Goal: Task Accomplishment & Management: Use online tool/utility

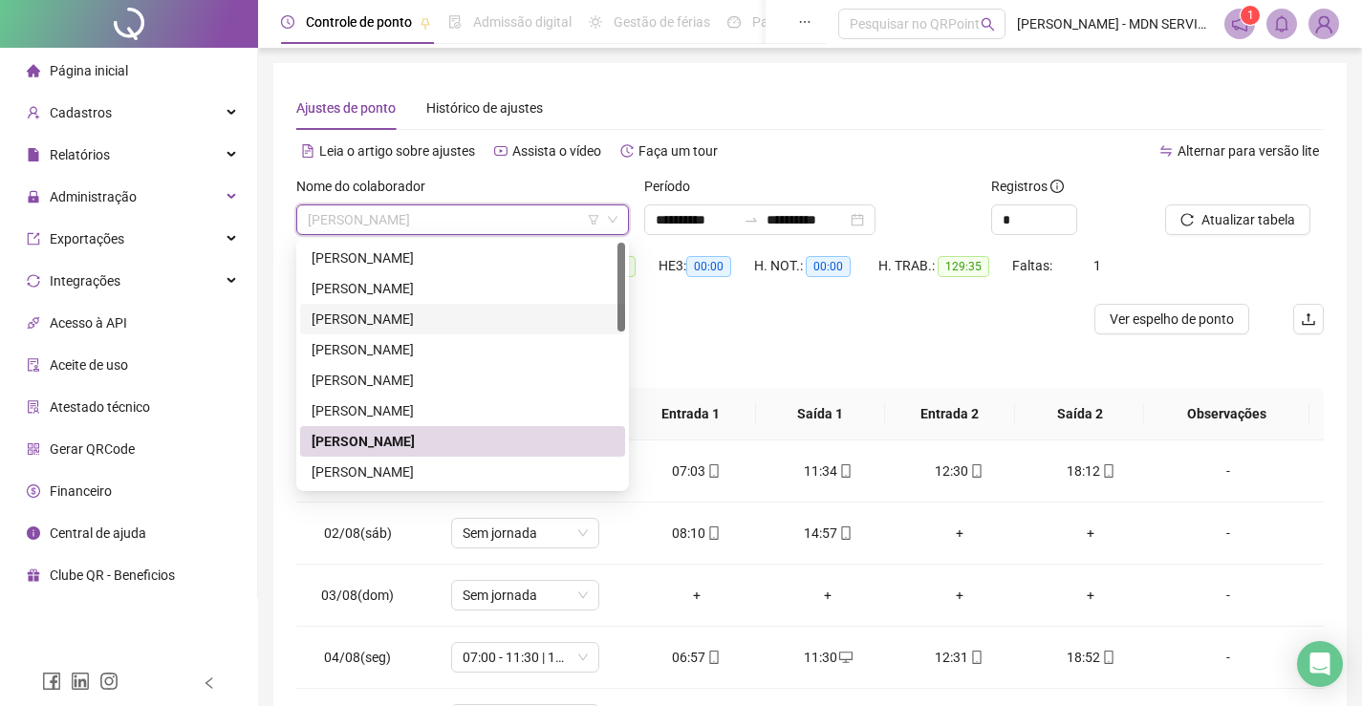
click at [404, 317] on div "[PERSON_NAME]" at bounding box center [463, 319] width 302 height 21
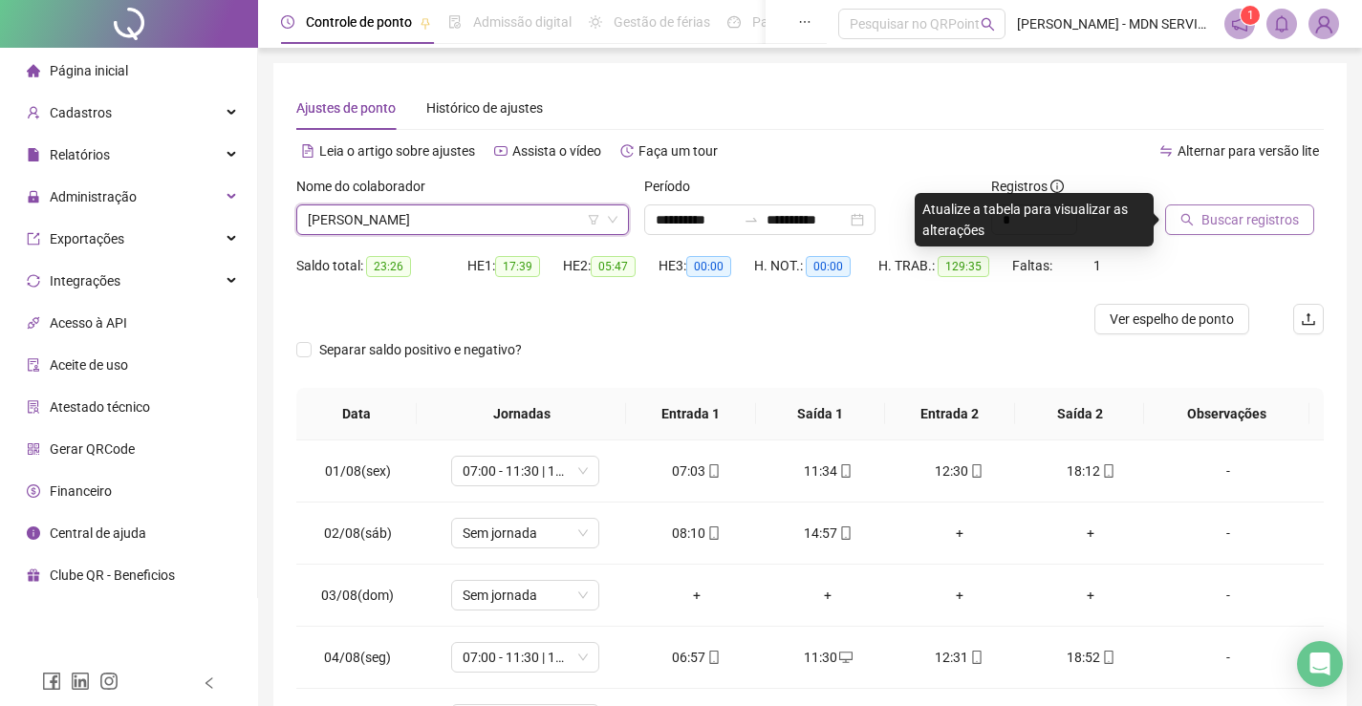
click at [1225, 224] on span "Buscar registros" at bounding box center [1249, 219] width 97 height 21
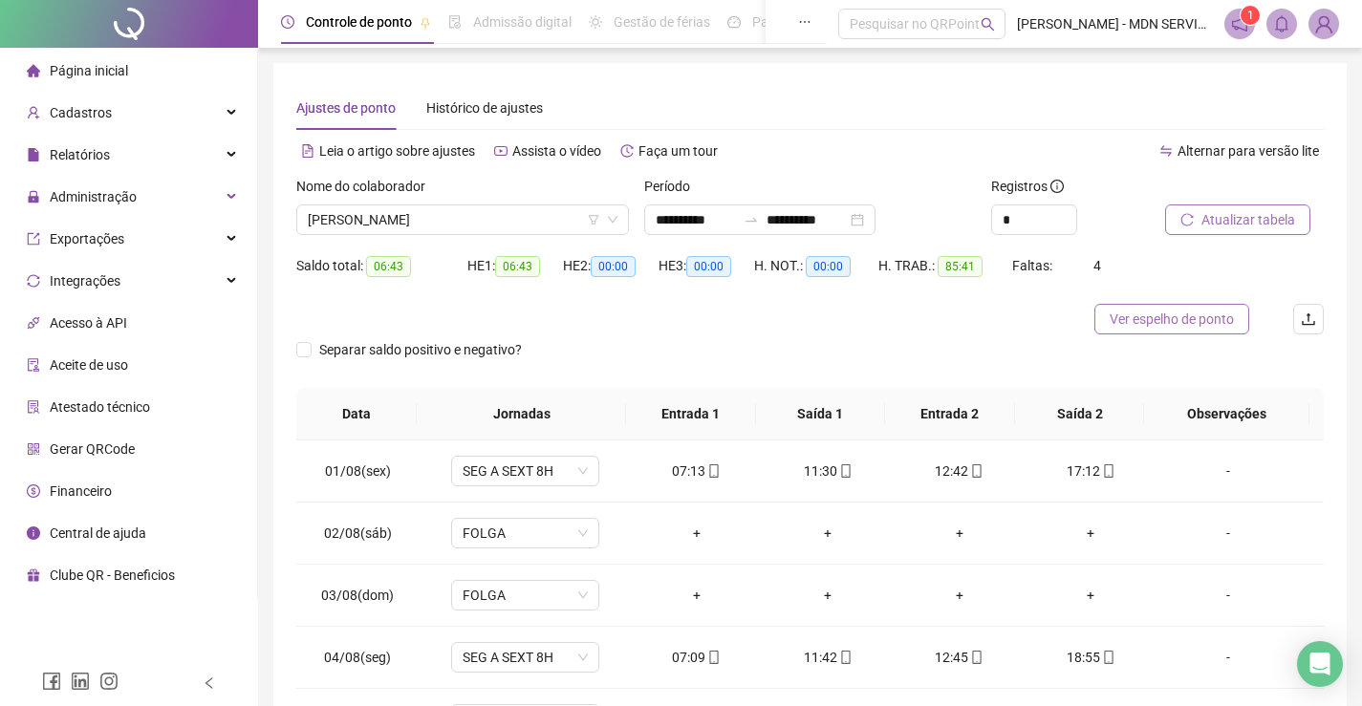
drag, startPoint x: 1140, startPoint y: 322, endPoint x: 1142, endPoint y: 313, distance: 9.7
click at [1140, 321] on span "Ver espelho de ponto" at bounding box center [1172, 319] width 124 height 21
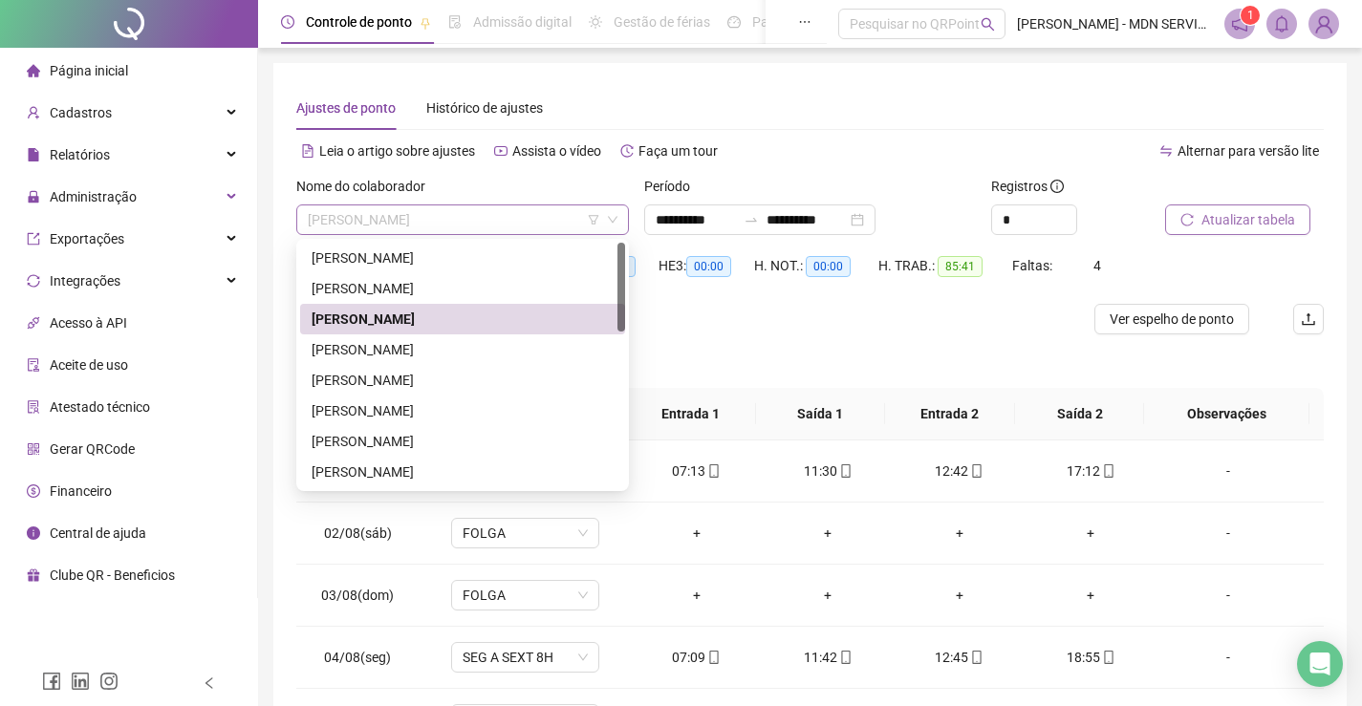
click at [464, 218] on span "[PERSON_NAME]" at bounding box center [463, 219] width 310 height 29
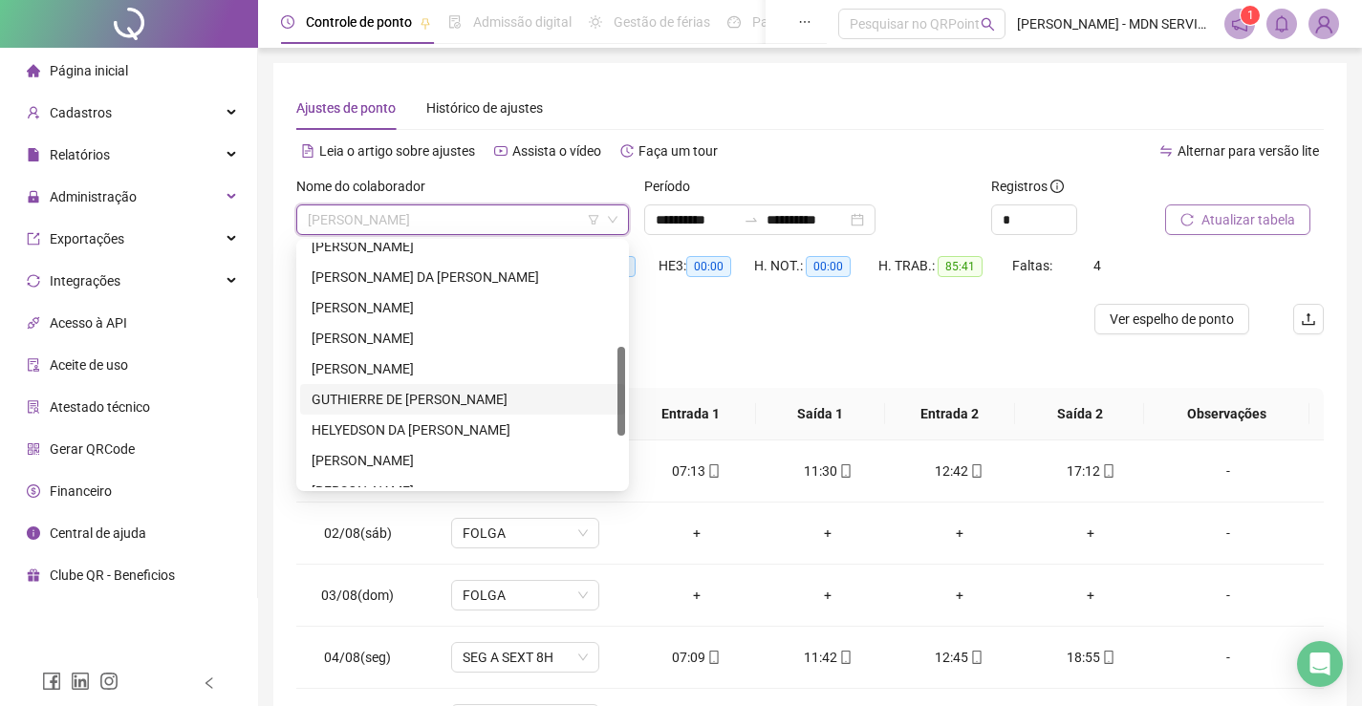
scroll to position [428, 0]
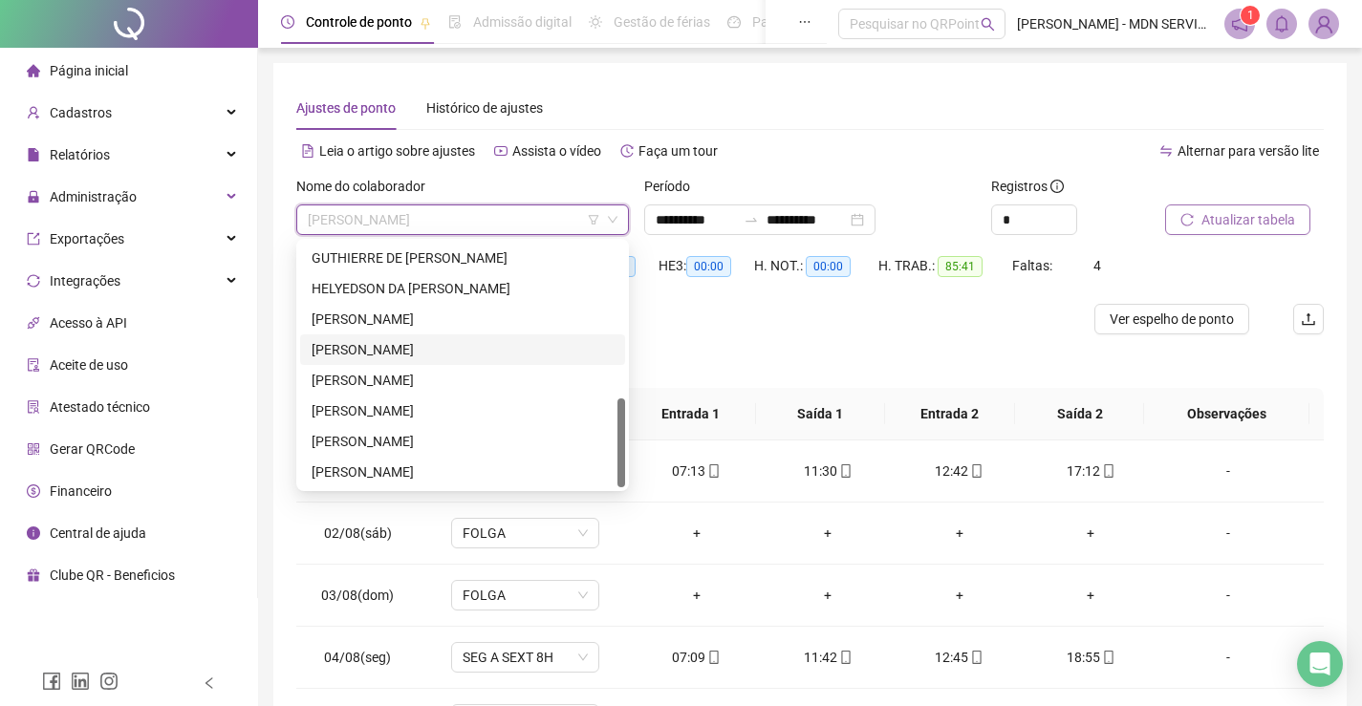
click at [416, 352] on div "[PERSON_NAME]" at bounding box center [463, 349] width 302 height 21
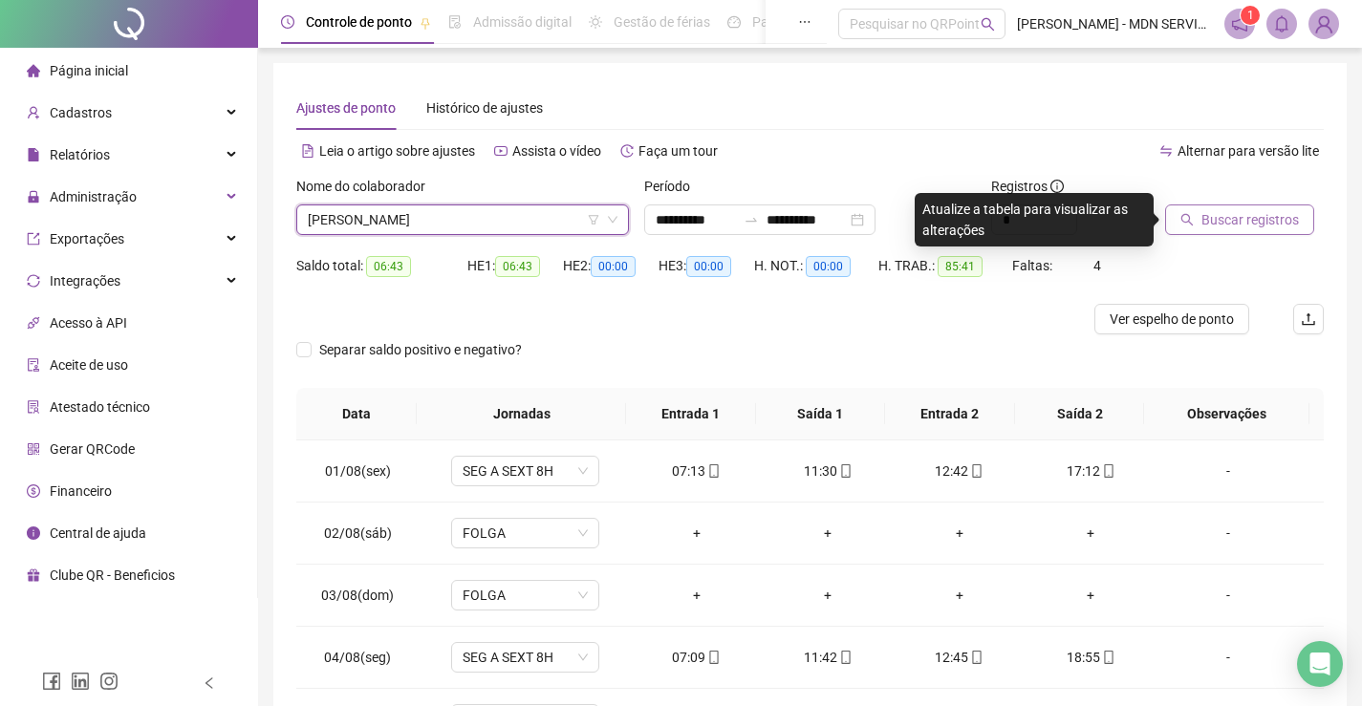
click at [1258, 221] on span "Buscar registros" at bounding box center [1249, 219] width 97 height 21
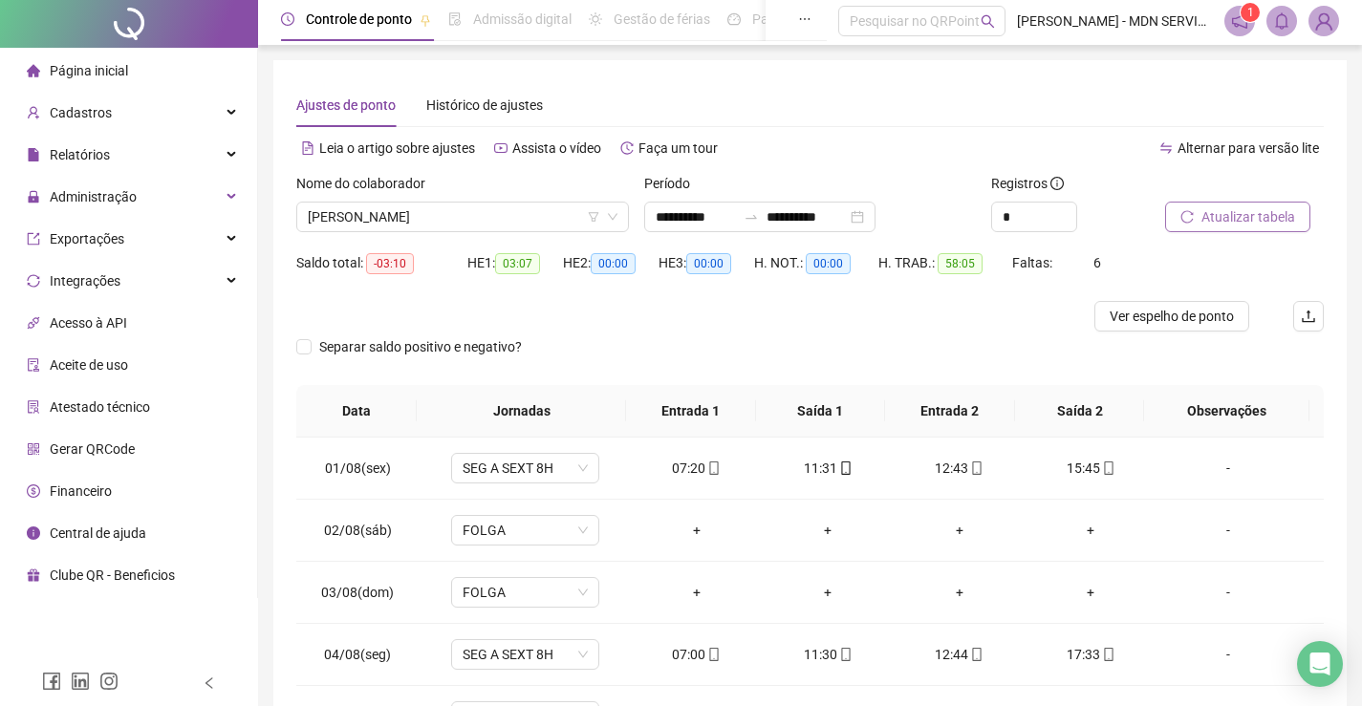
scroll to position [0, 0]
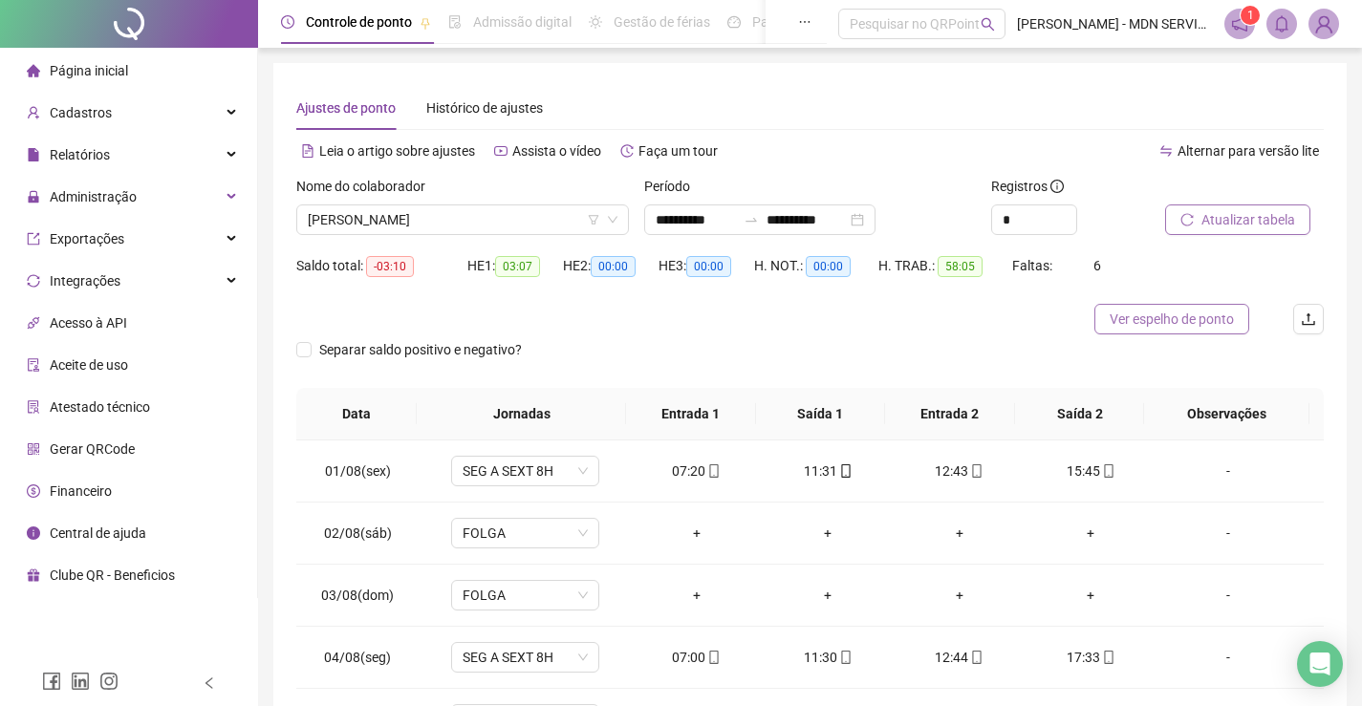
click at [1182, 318] on span "Ver espelho de ponto" at bounding box center [1172, 319] width 124 height 21
click at [414, 211] on span "[PERSON_NAME]" at bounding box center [463, 219] width 310 height 29
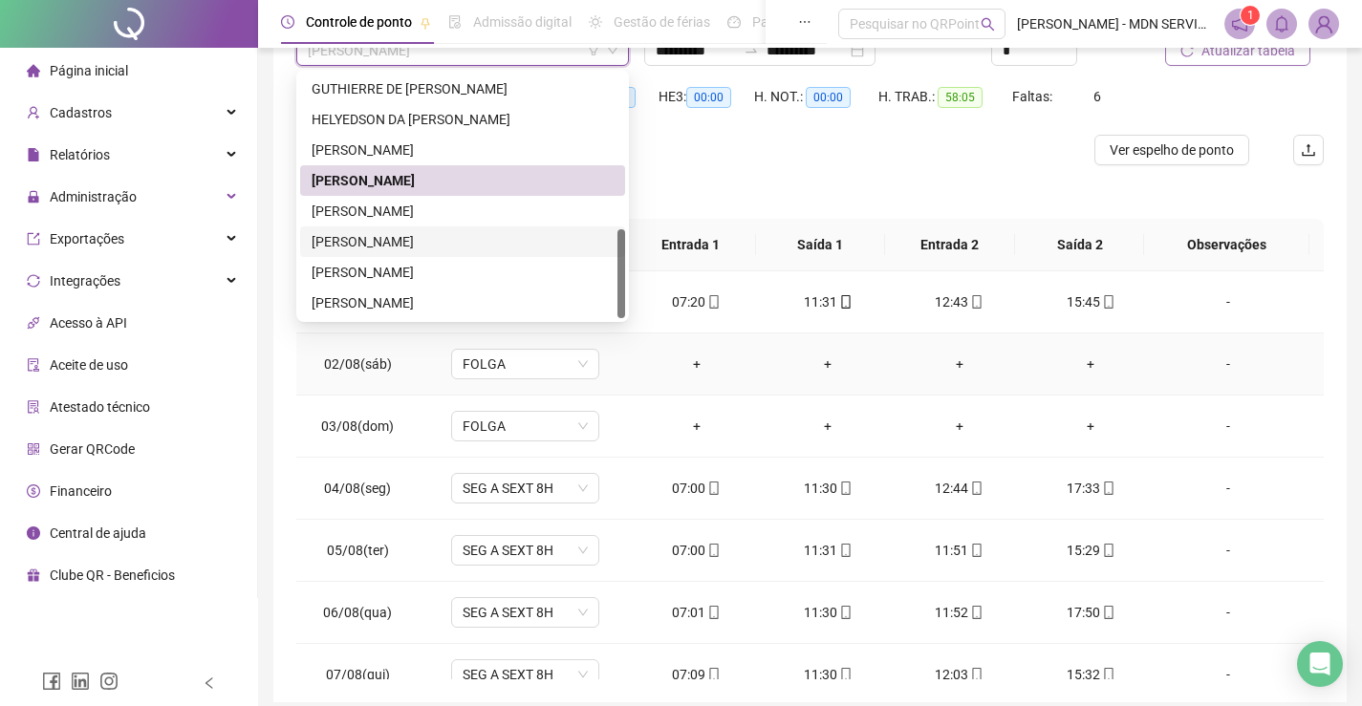
scroll to position [191, 0]
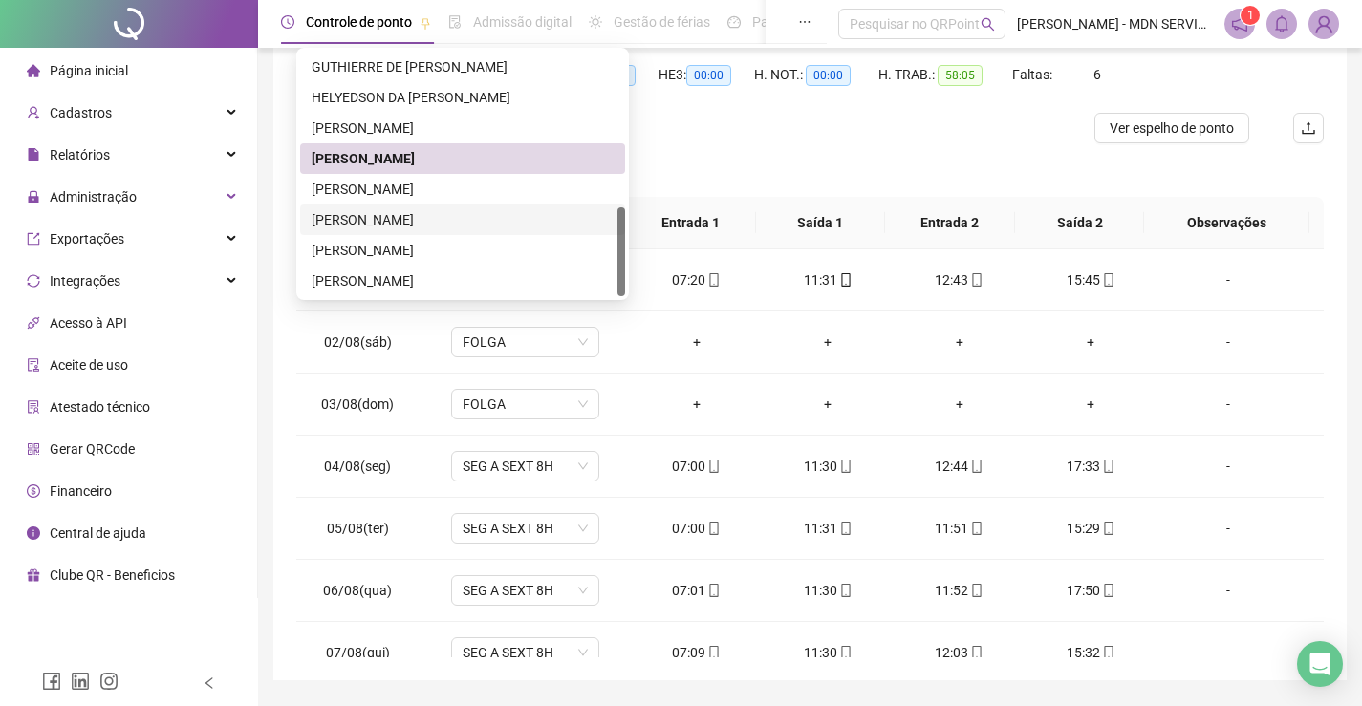
click at [424, 216] on div "[PERSON_NAME]" at bounding box center [463, 219] width 302 height 21
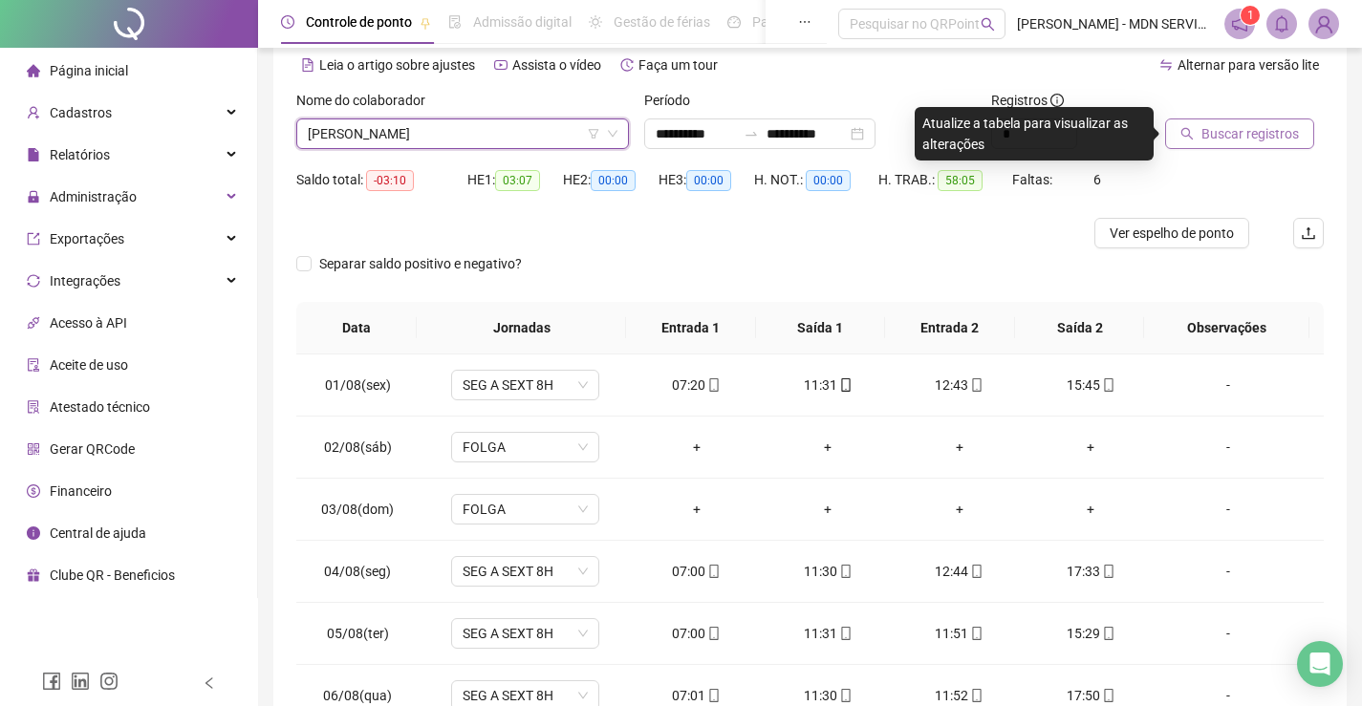
scroll to position [0, 0]
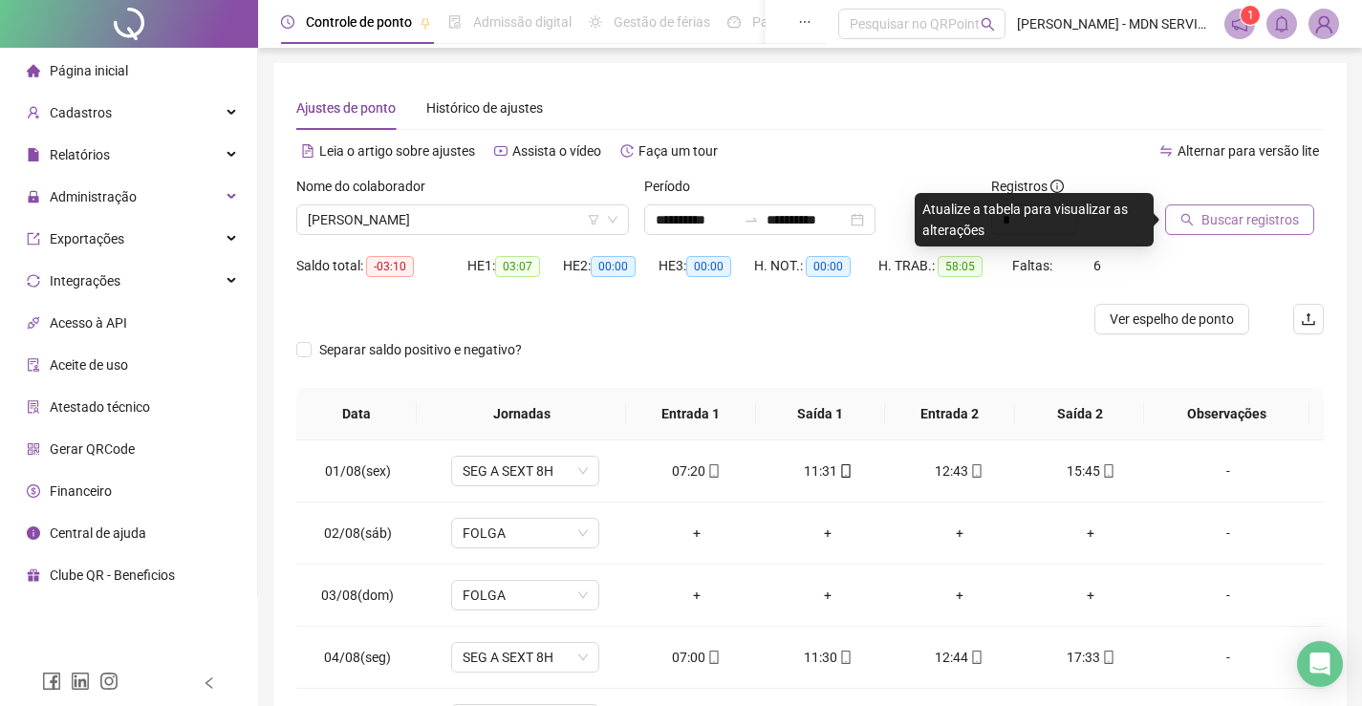
click at [1213, 217] on span "Buscar registros" at bounding box center [1249, 219] width 97 height 21
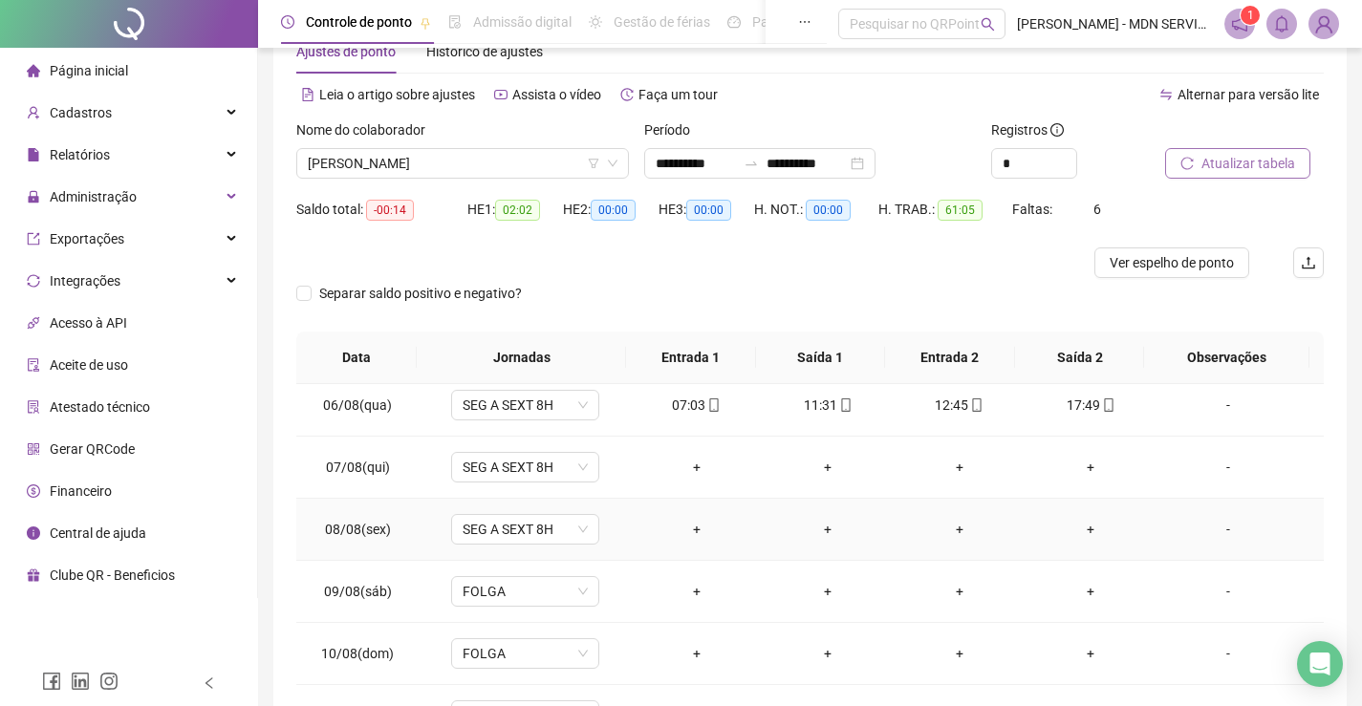
scroll to position [287, 0]
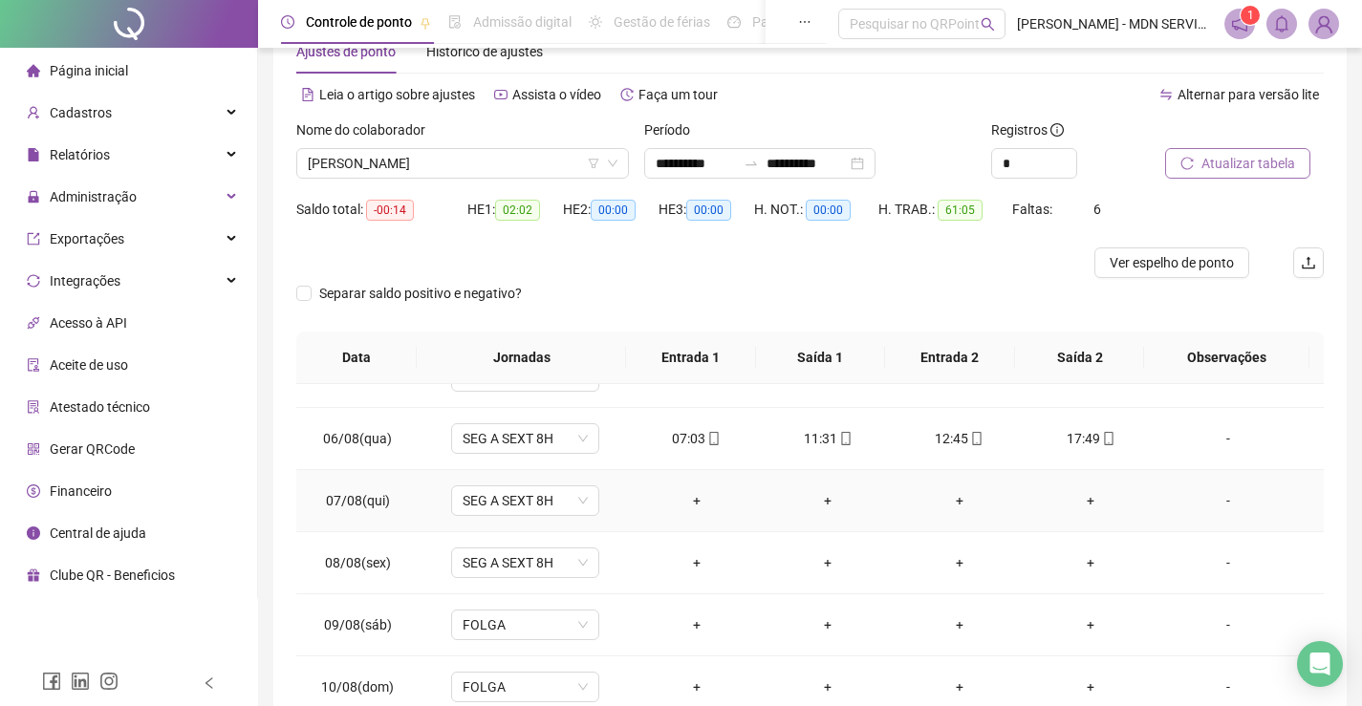
click at [1212, 498] on div "-" at bounding box center [1228, 500] width 113 height 21
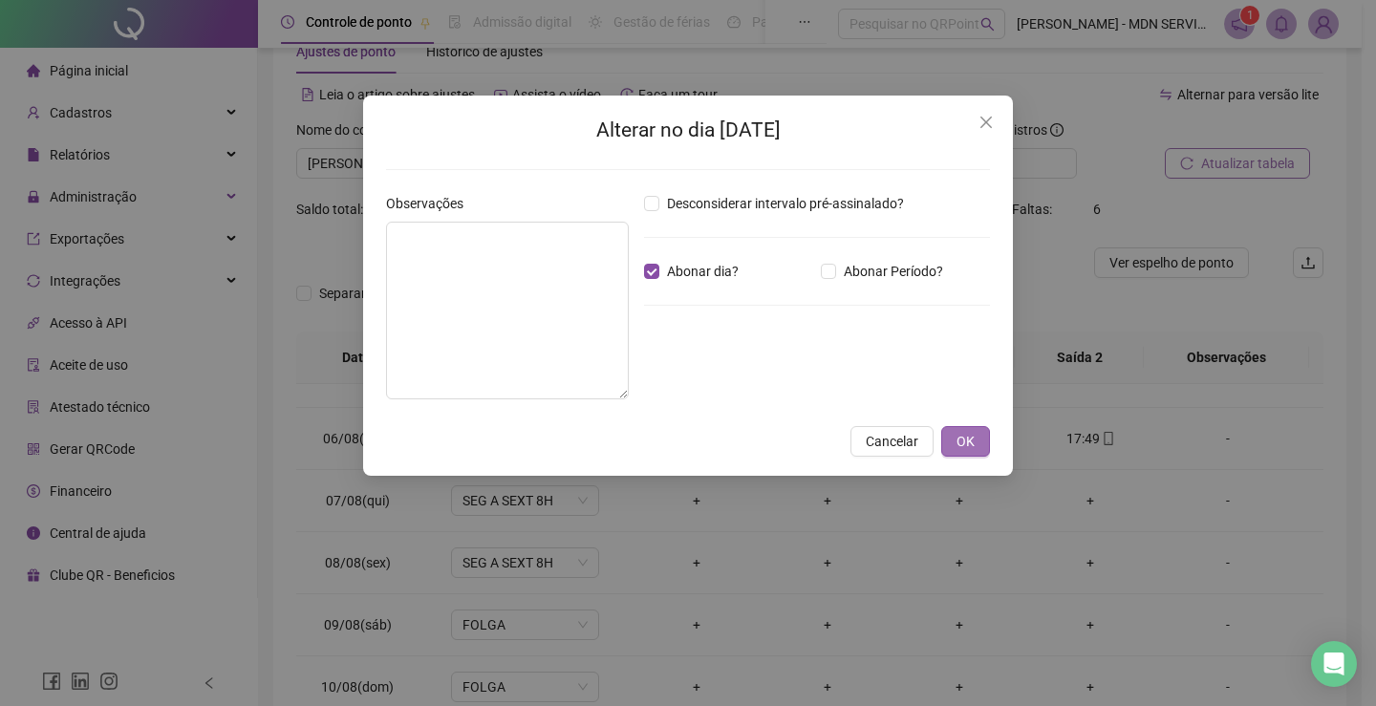
click at [968, 444] on span "OK" at bounding box center [966, 441] width 18 height 21
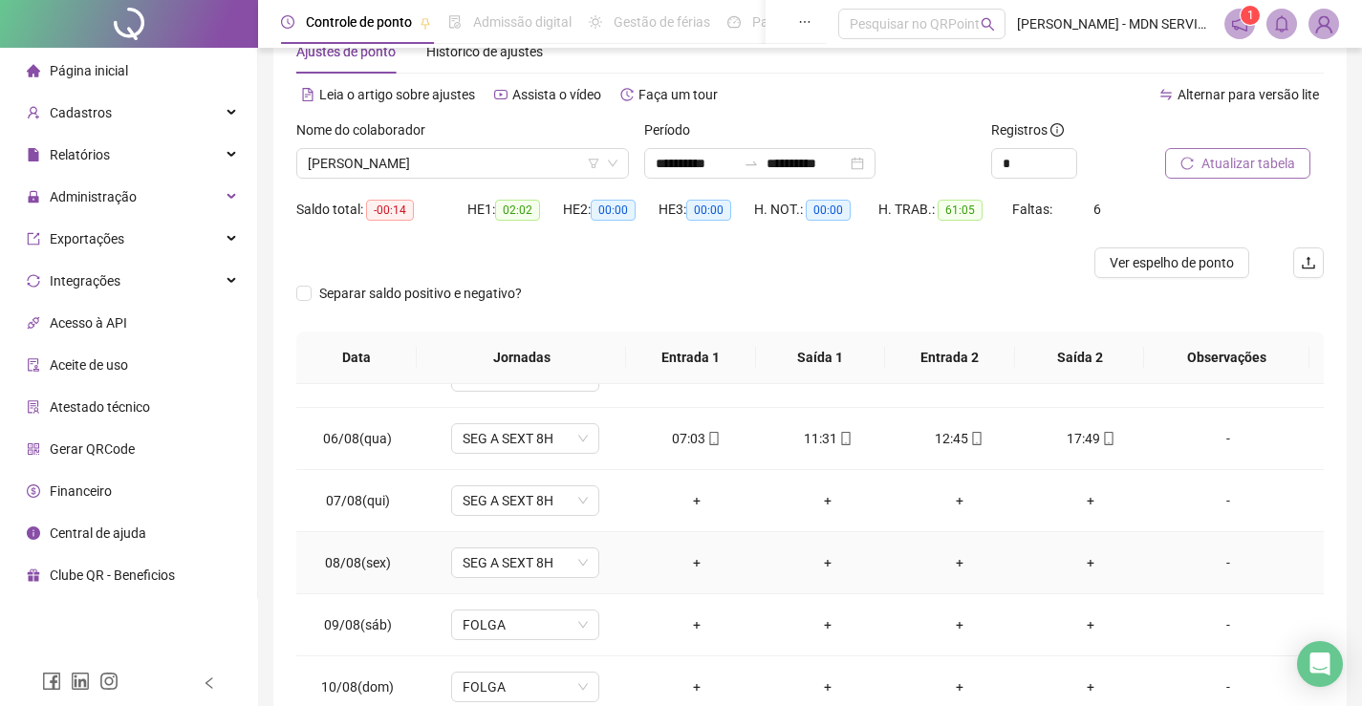
click at [1211, 556] on div "-" at bounding box center [1228, 562] width 113 height 21
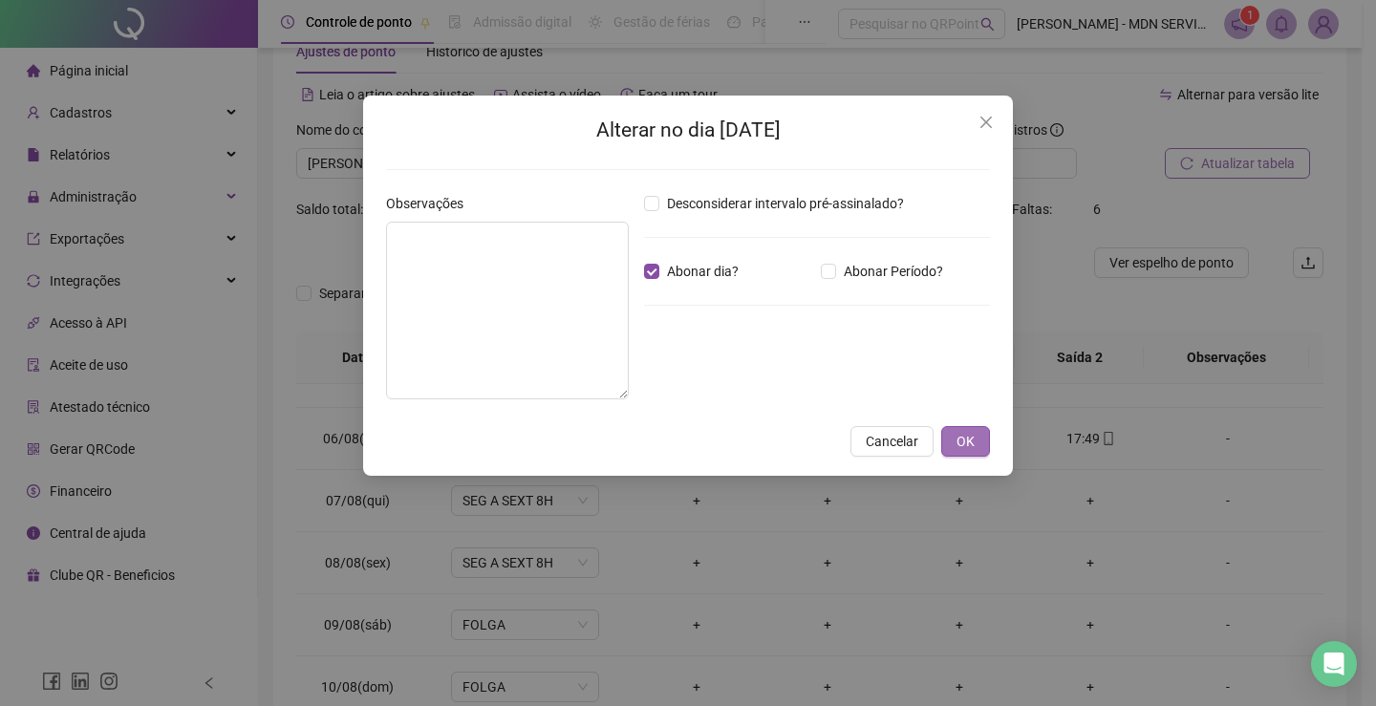
click at [957, 440] on span "OK" at bounding box center [966, 441] width 18 height 21
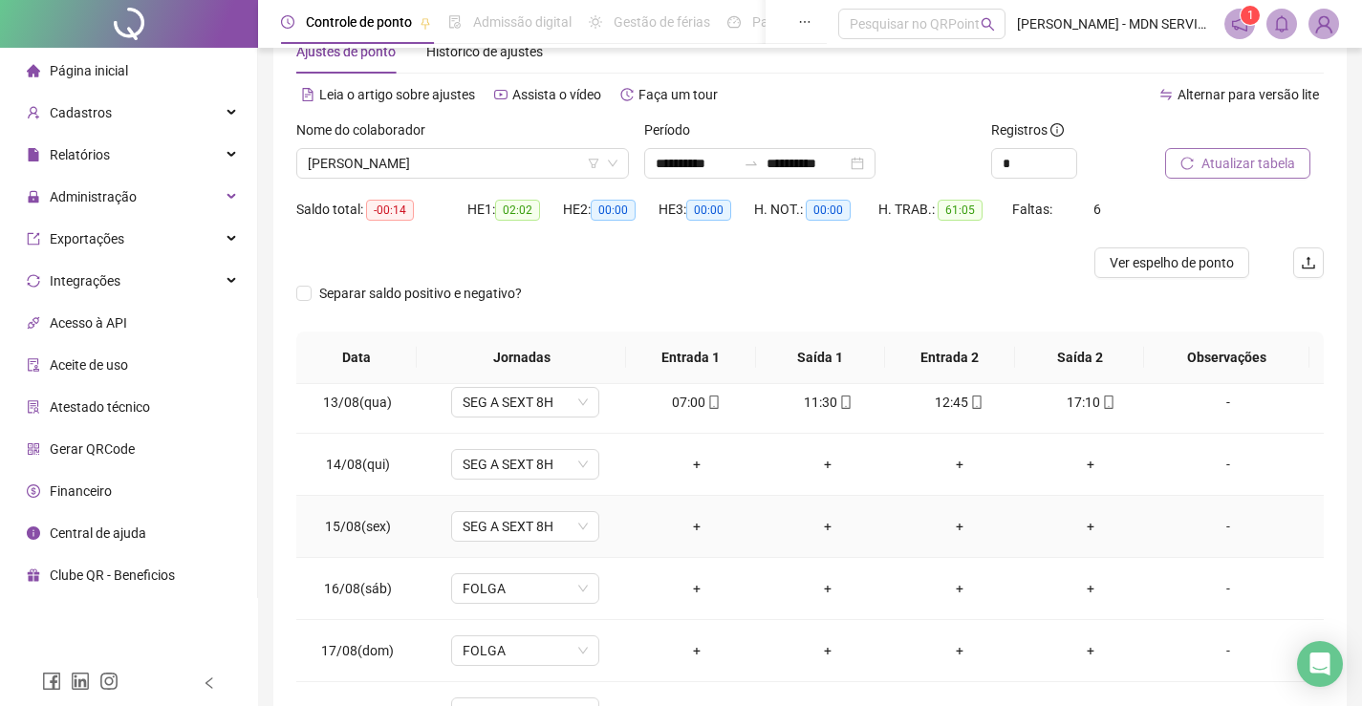
scroll to position [765, 0]
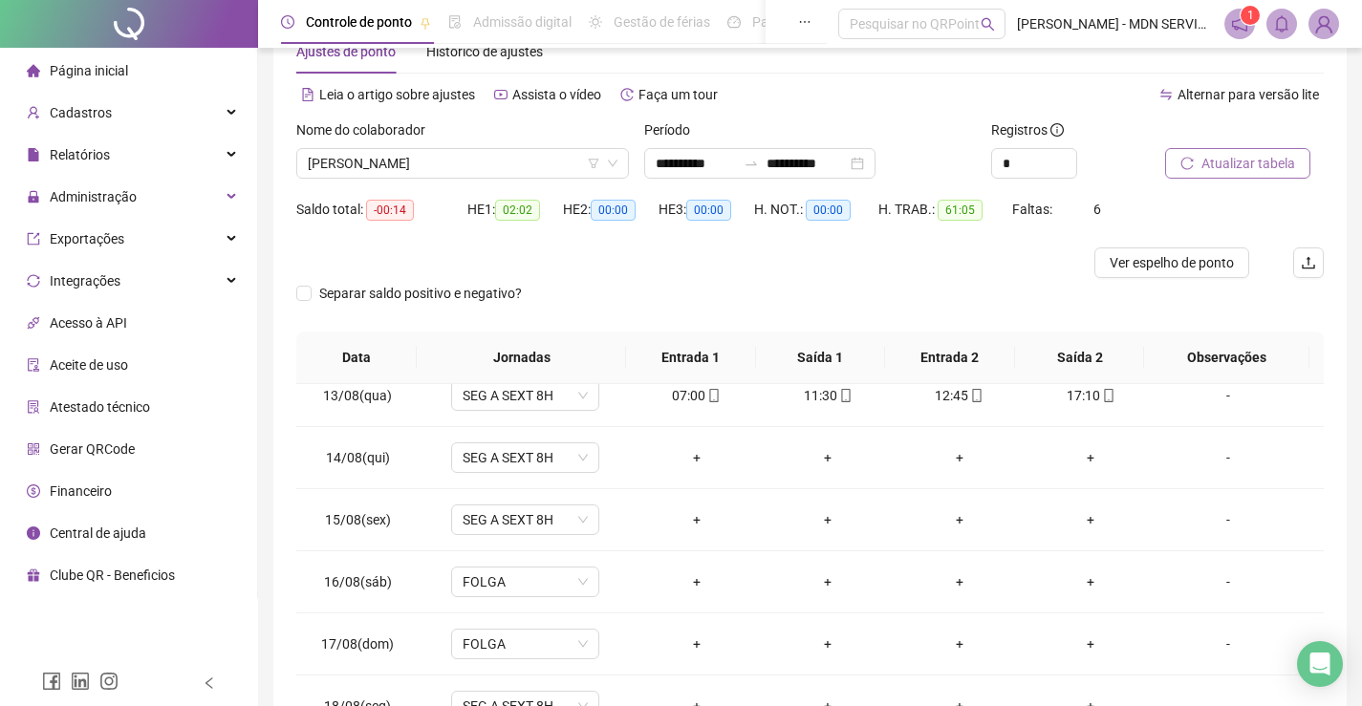
click at [1220, 162] on span "Atualizar tabela" at bounding box center [1248, 163] width 94 height 21
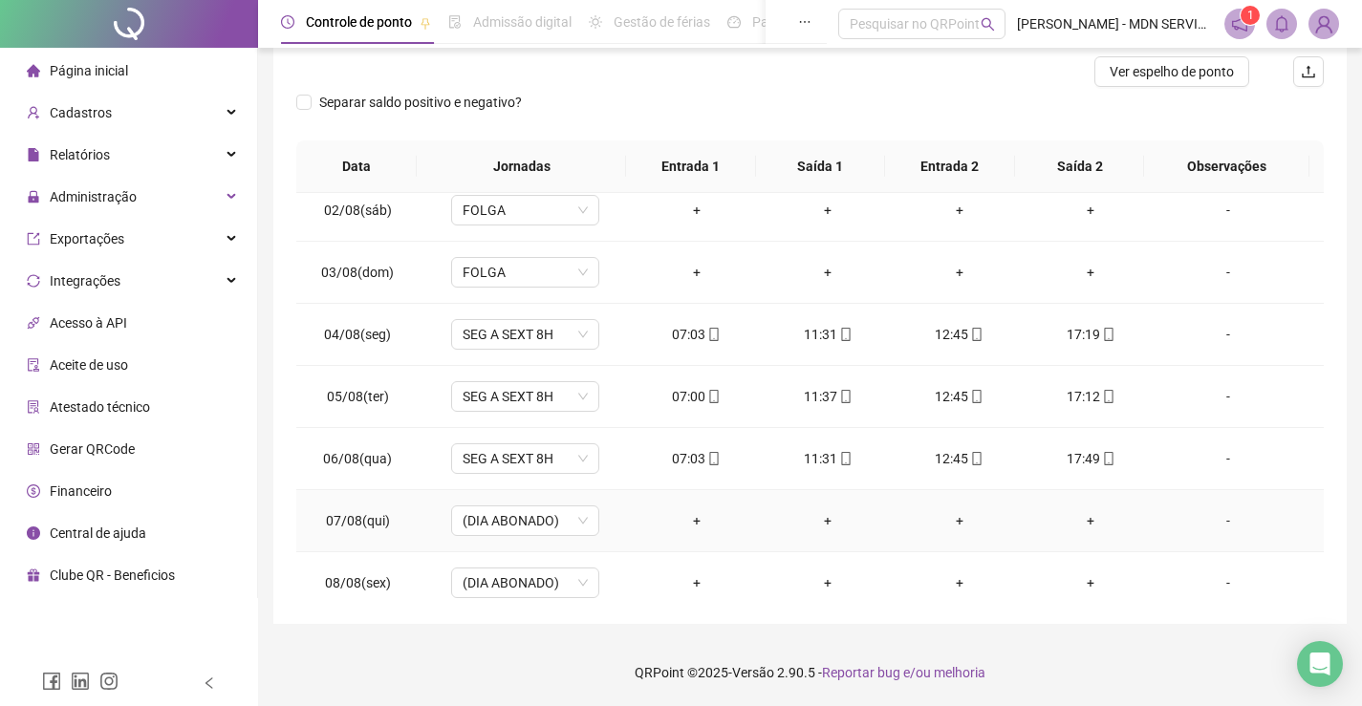
scroll to position [191, 0]
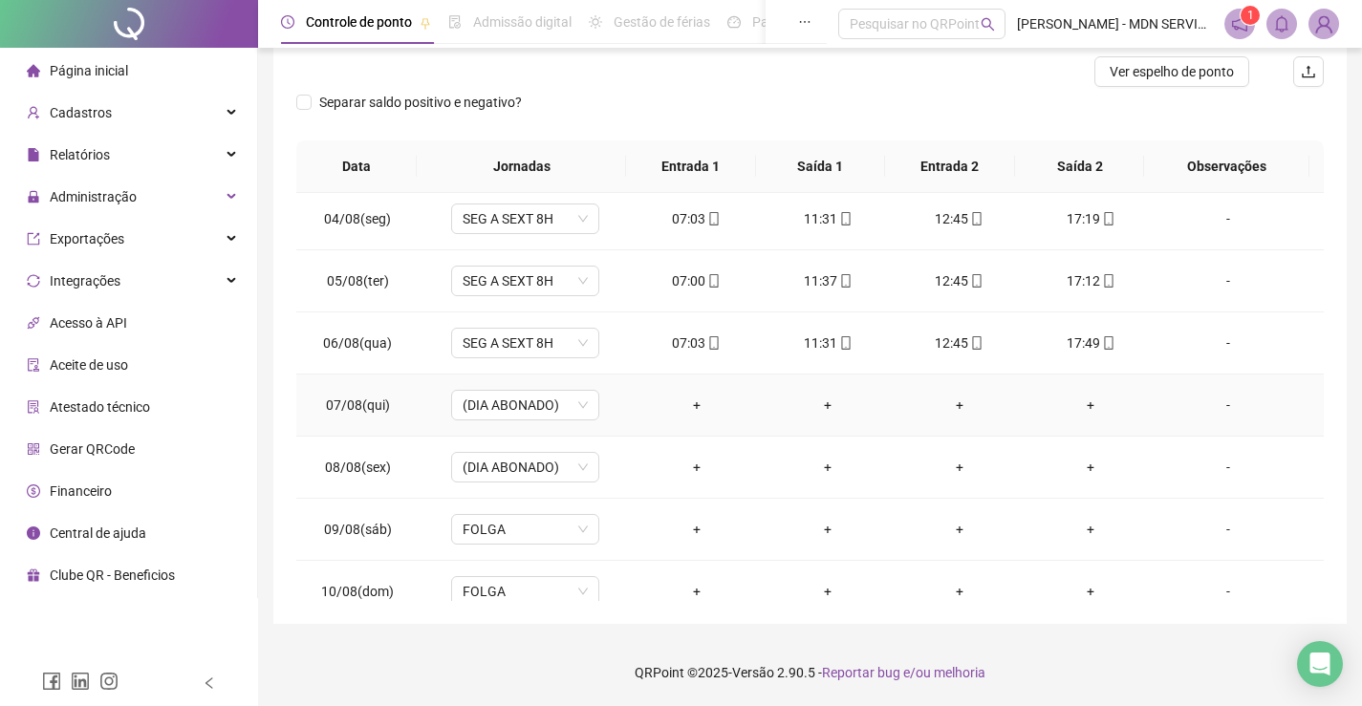
click at [1219, 406] on div "-" at bounding box center [1228, 405] width 113 height 21
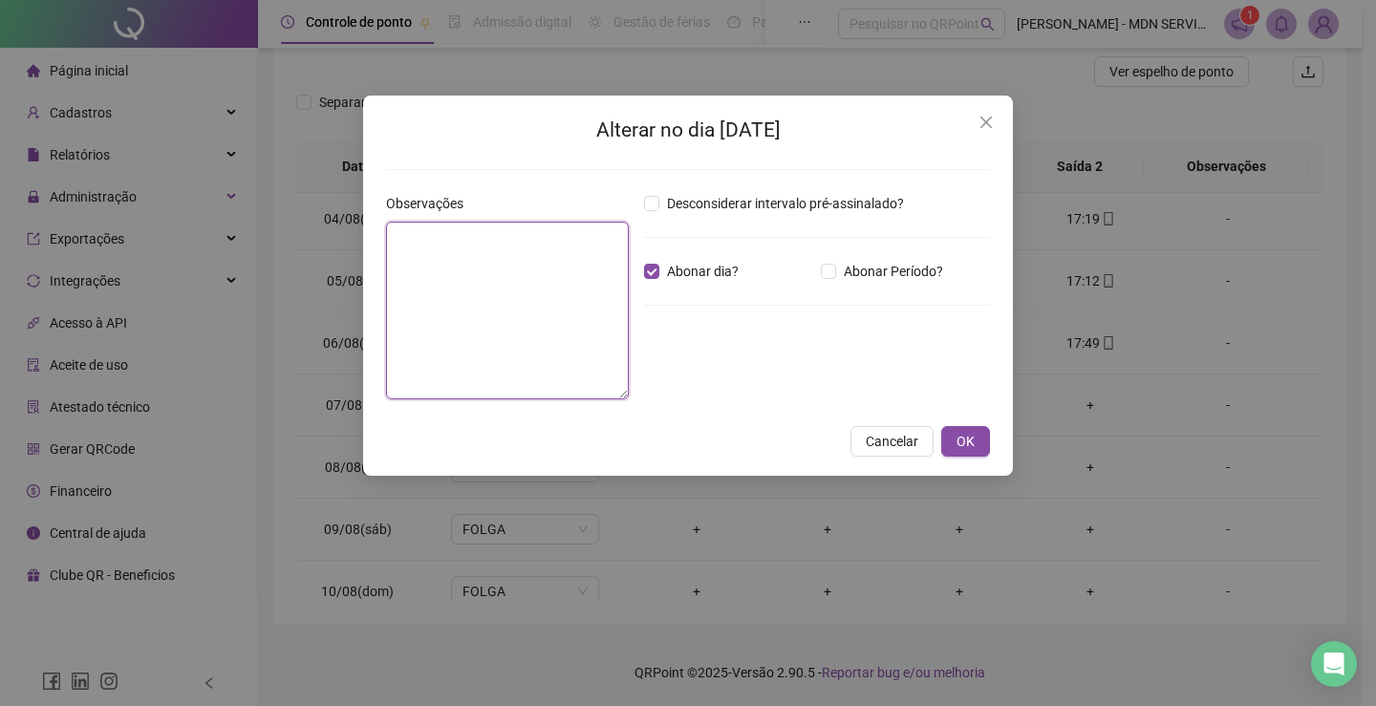
click at [537, 305] on textarea at bounding box center [507, 311] width 243 height 178
type textarea "**********"
click at [961, 435] on span "OK" at bounding box center [966, 441] width 18 height 21
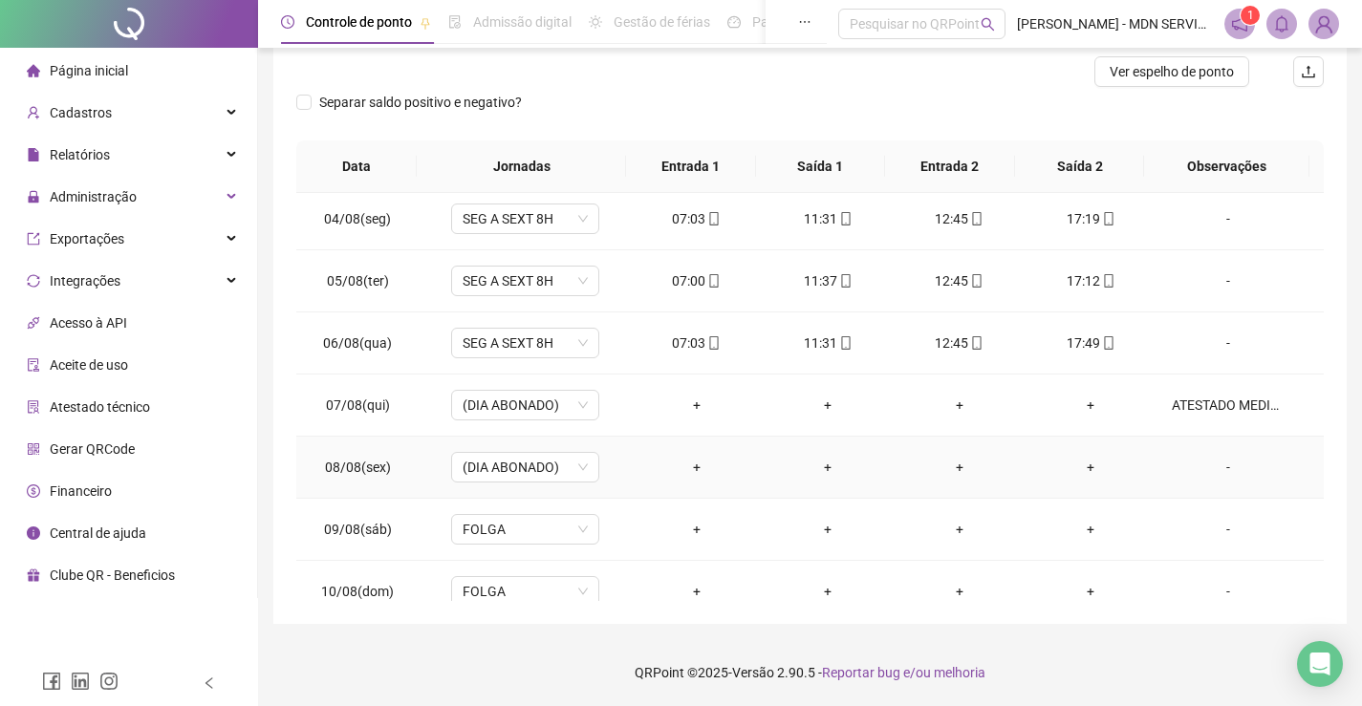
click at [1215, 465] on div "-" at bounding box center [1228, 467] width 113 height 21
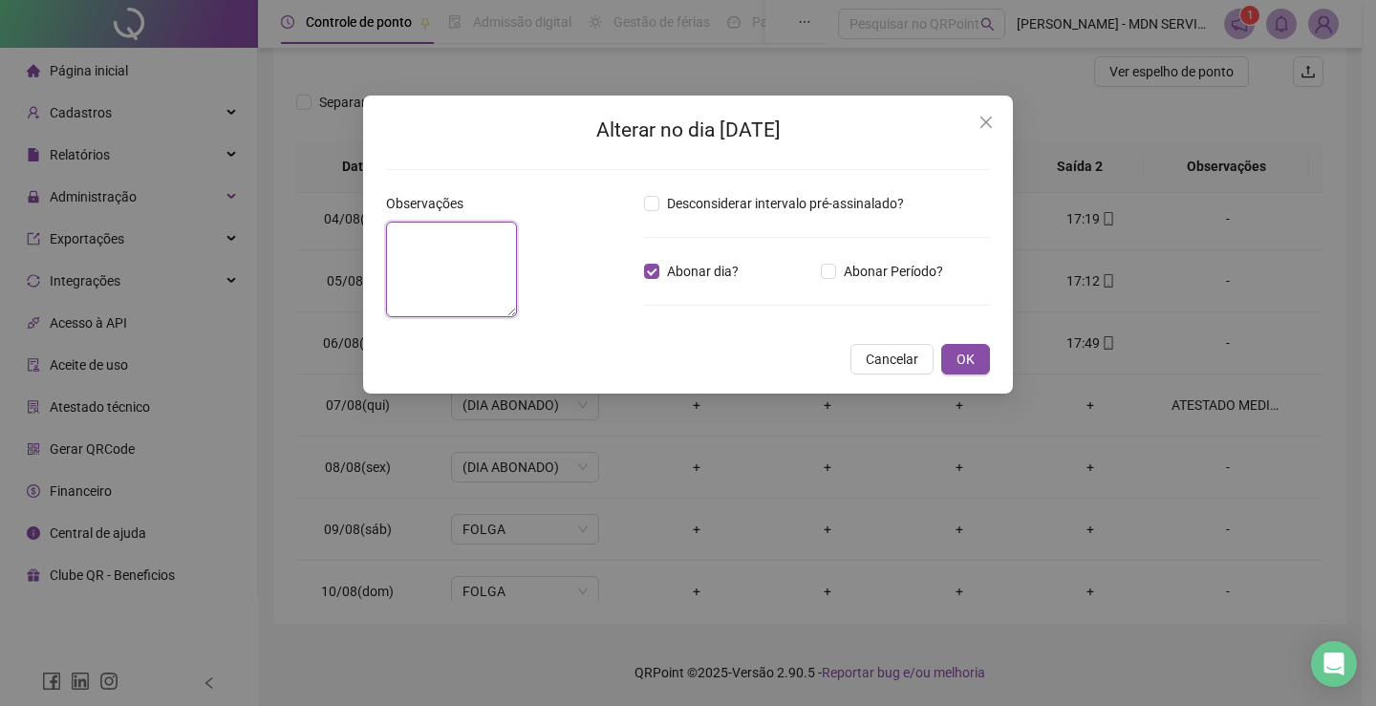
click at [517, 262] on textarea at bounding box center [451, 270] width 131 height 96
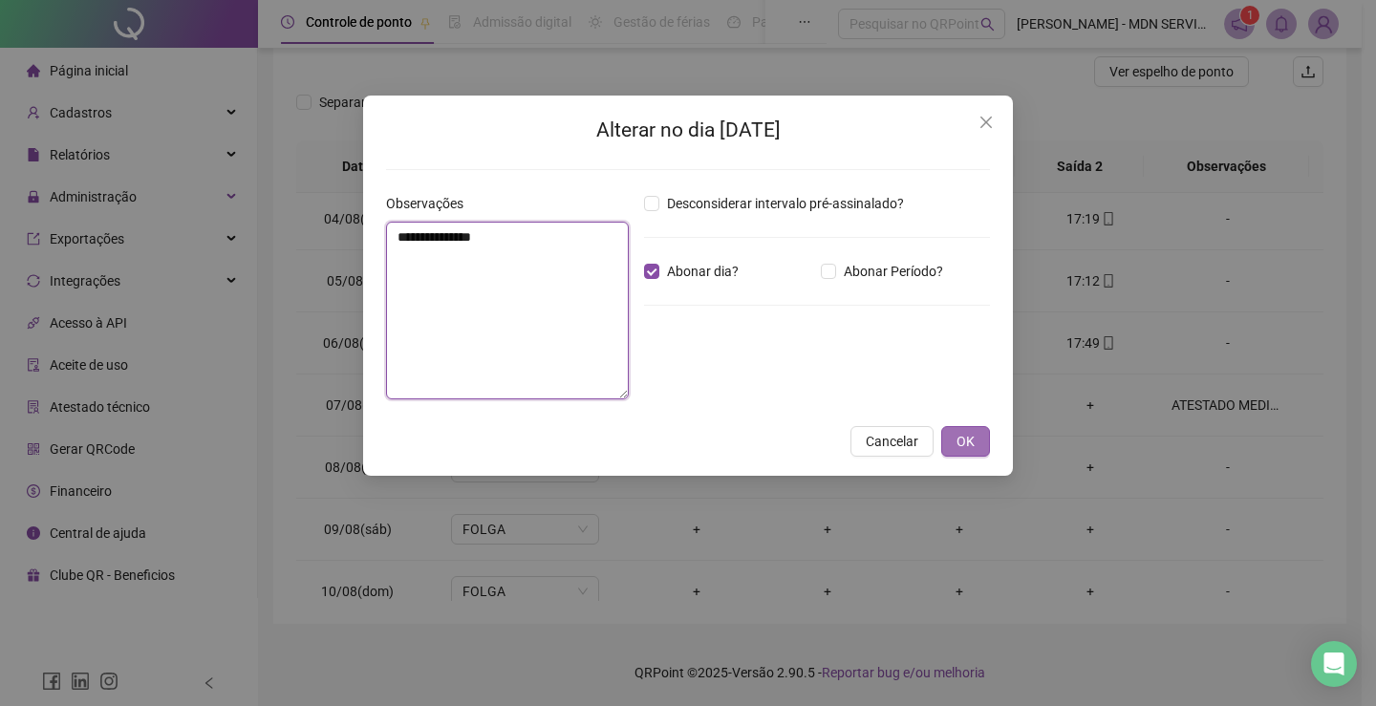
type textarea "**********"
click at [961, 430] on button "OK" at bounding box center [965, 441] width 49 height 31
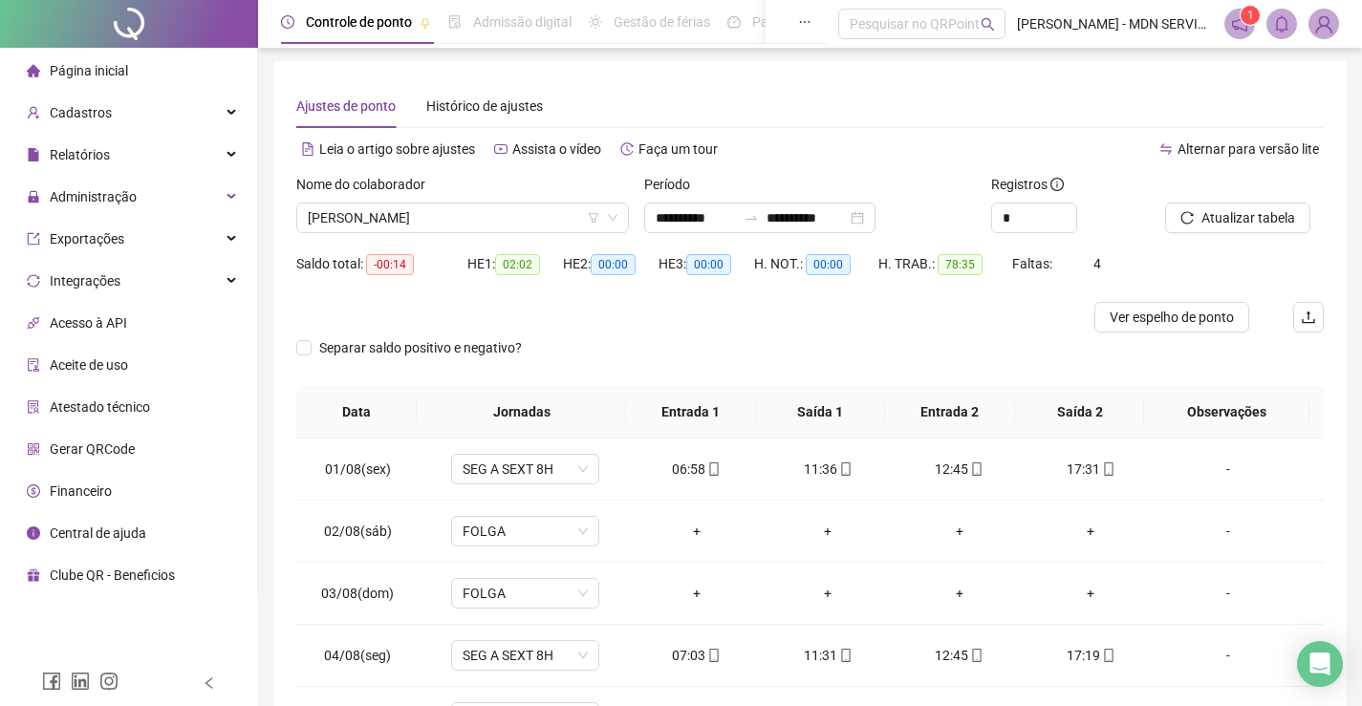
scroll to position [0, 0]
click at [1150, 313] on span "Ver espelho de ponto" at bounding box center [1172, 319] width 124 height 21
